Goal: Task Accomplishment & Management: Manage account settings

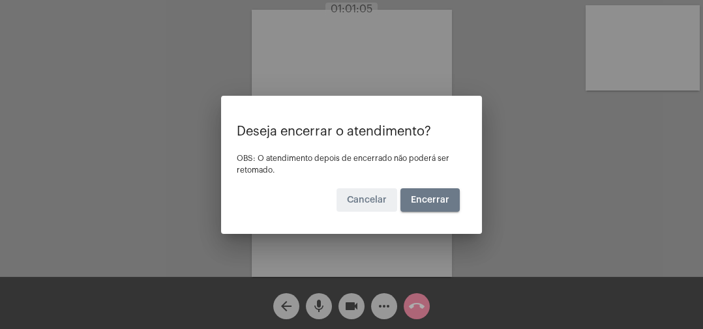
click at [432, 201] on span "Encerrar" at bounding box center [430, 200] width 38 height 9
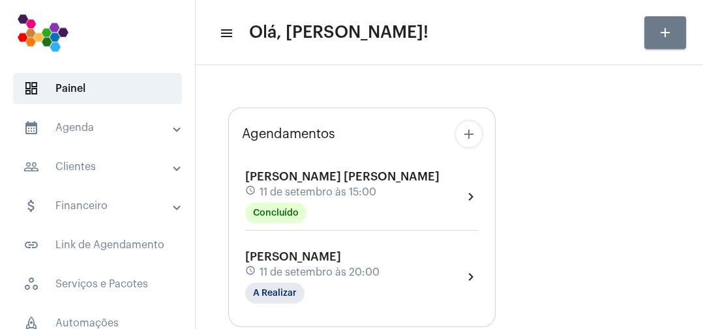
type input "[URL][DOMAIN_NAME]"
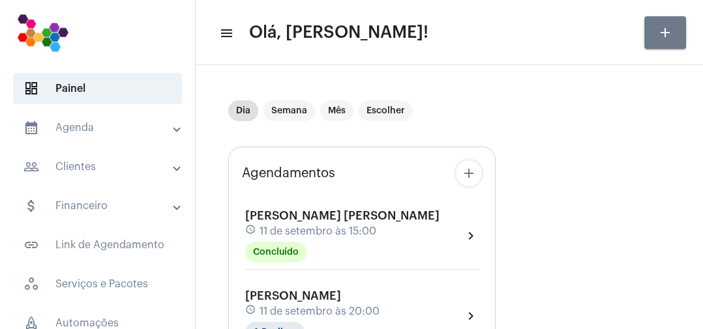
click at [358, 299] on div "[PERSON_NAME] schedule 11 de setembro às 20:00 A Realizar" at bounding box center [312, 316] width 134 height 53
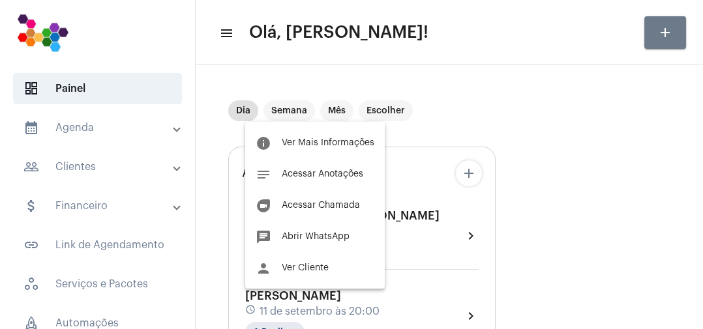
click at [339, 147] on button "info Ver Mais Informações" at bounding box center [315, 142] width 140 height 31
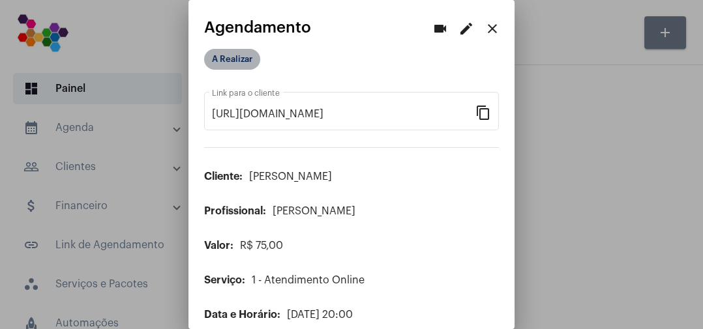
click at [249, 61] on mat-chip "A Realizar" at bounding box center [232, 59] width 56 height 21
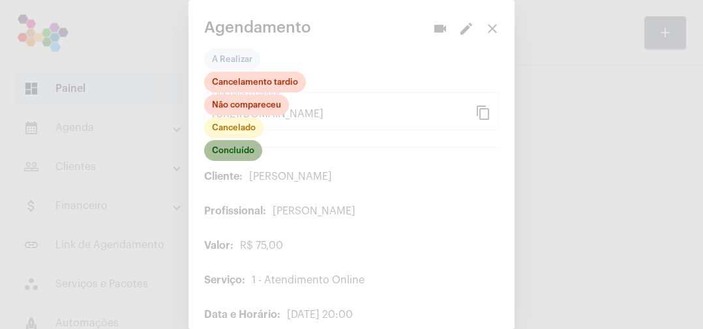
click at [249, 157] on mat-chip "Concluído" at bounding box center [233, 150] width 58 height 21
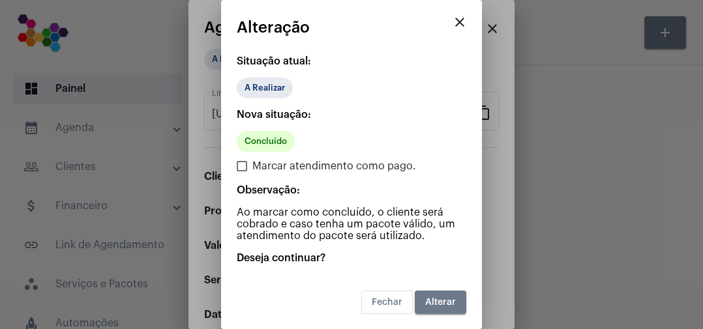
click at [451, 303] on span "Alterar" at bounding box center [440, 302] width 31 height 9
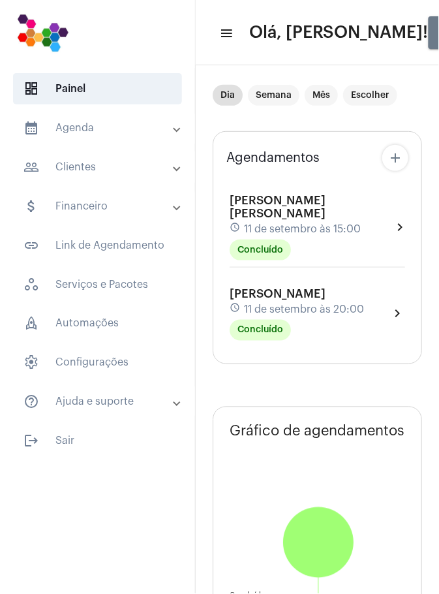
click at [77, 89] on span "dashboard Painel" at bounding box center [97, 88] width 169 height 31
click at [89, 125] on mat-panel-title "calendar_month_outlined Agenda" at bounding box center [98, 128] width 151 height 16
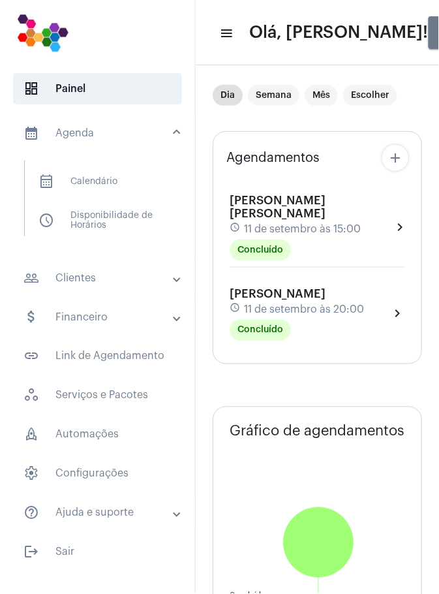
click at [108, 179] on span "calendar_month_outlined Calendário" at bounding box center [97, 181] width 138 height 31
